Goal: Task Accomplishment & Management: Manage account settings

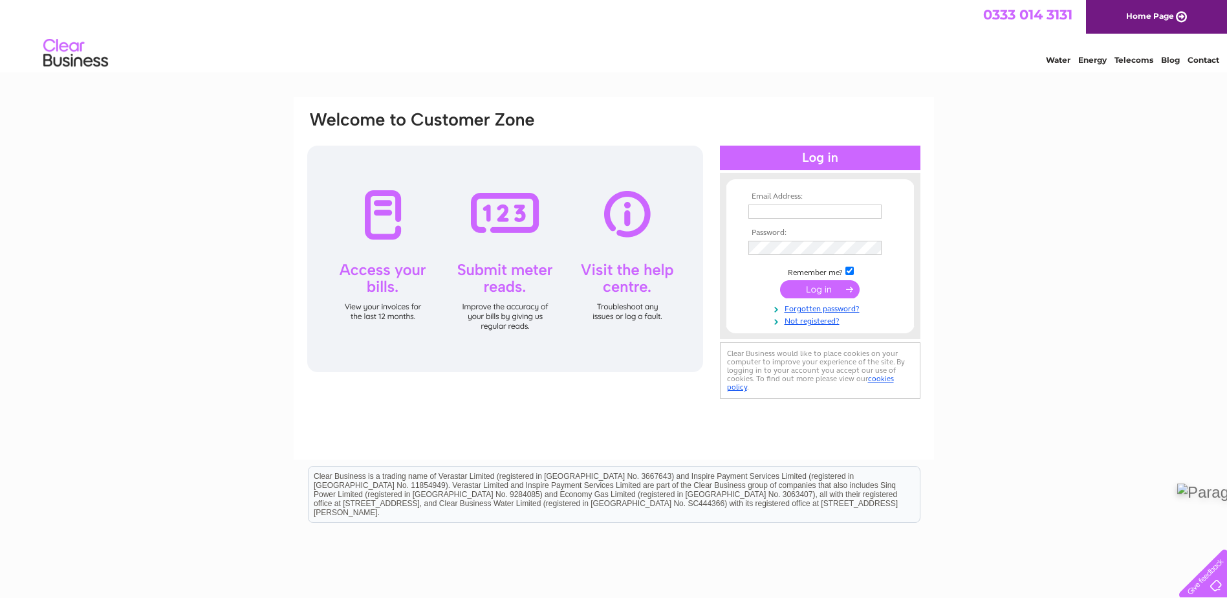
type input "[EMAIL_ADDRESS][DOMAIN_NAME]"
click at [816, 290] on input "submit" at bounding box center [820, 289] width 80 height 18
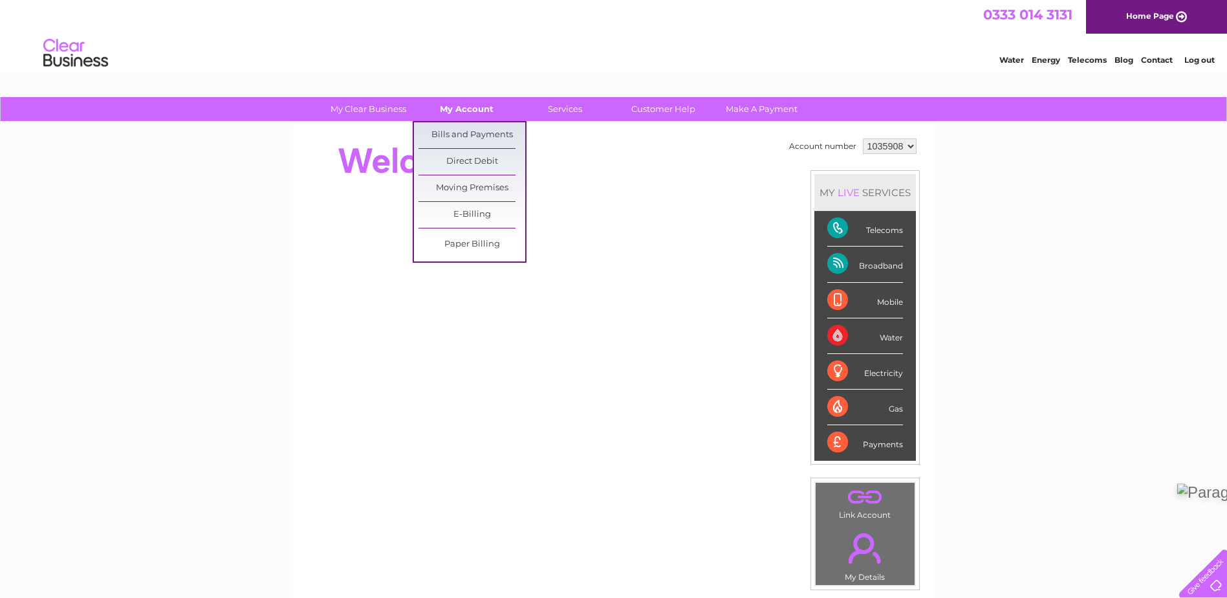
click at [457, 117] on link "My Account" at bounding box center [466, 109] width 107 height 24
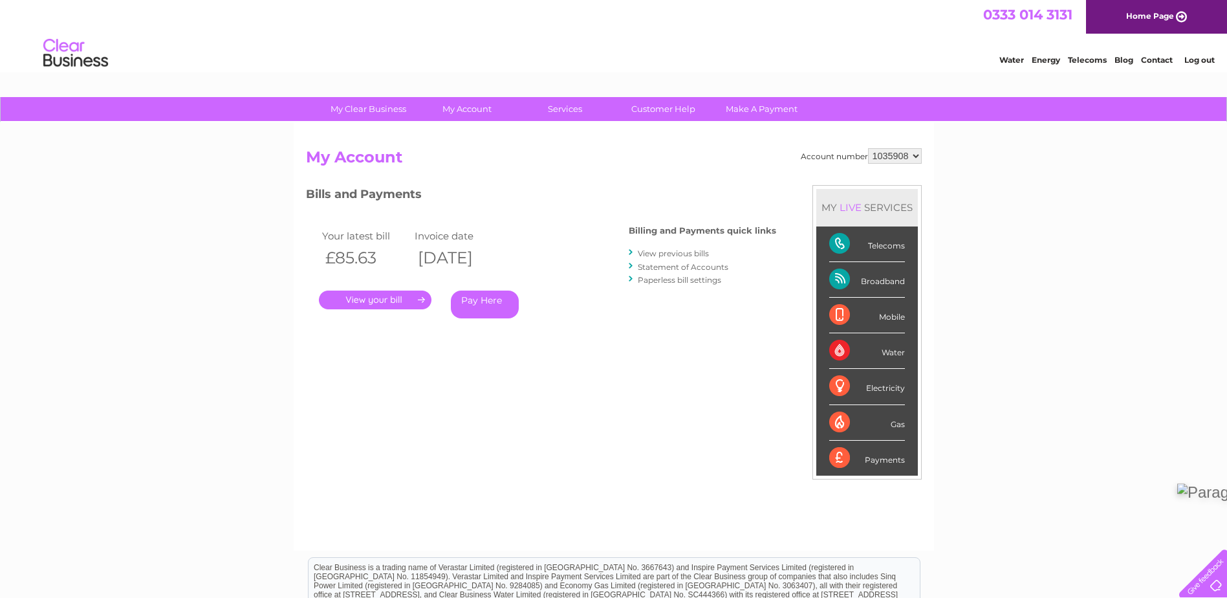
click at [404, 299] on link "." at bounding box center [375, 299] width 113 height 19
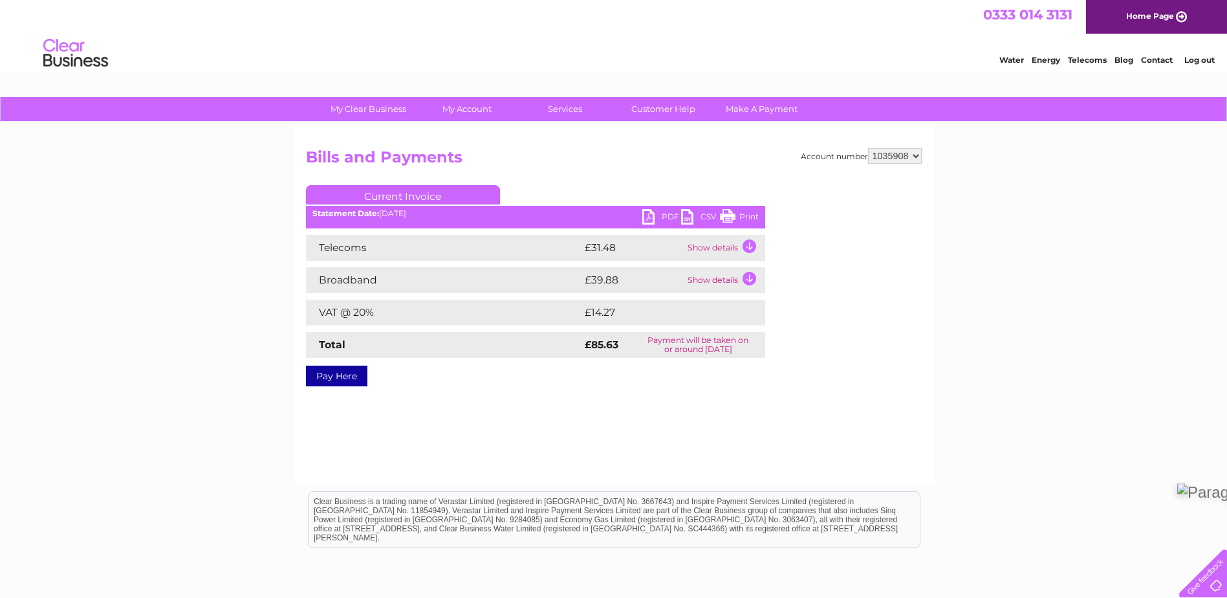
click at [646, 217] on link "PDF" at bounding box center [661, 218] width 39 height 19
